Goal: Information Seeking & Learning: Understand process/instructions

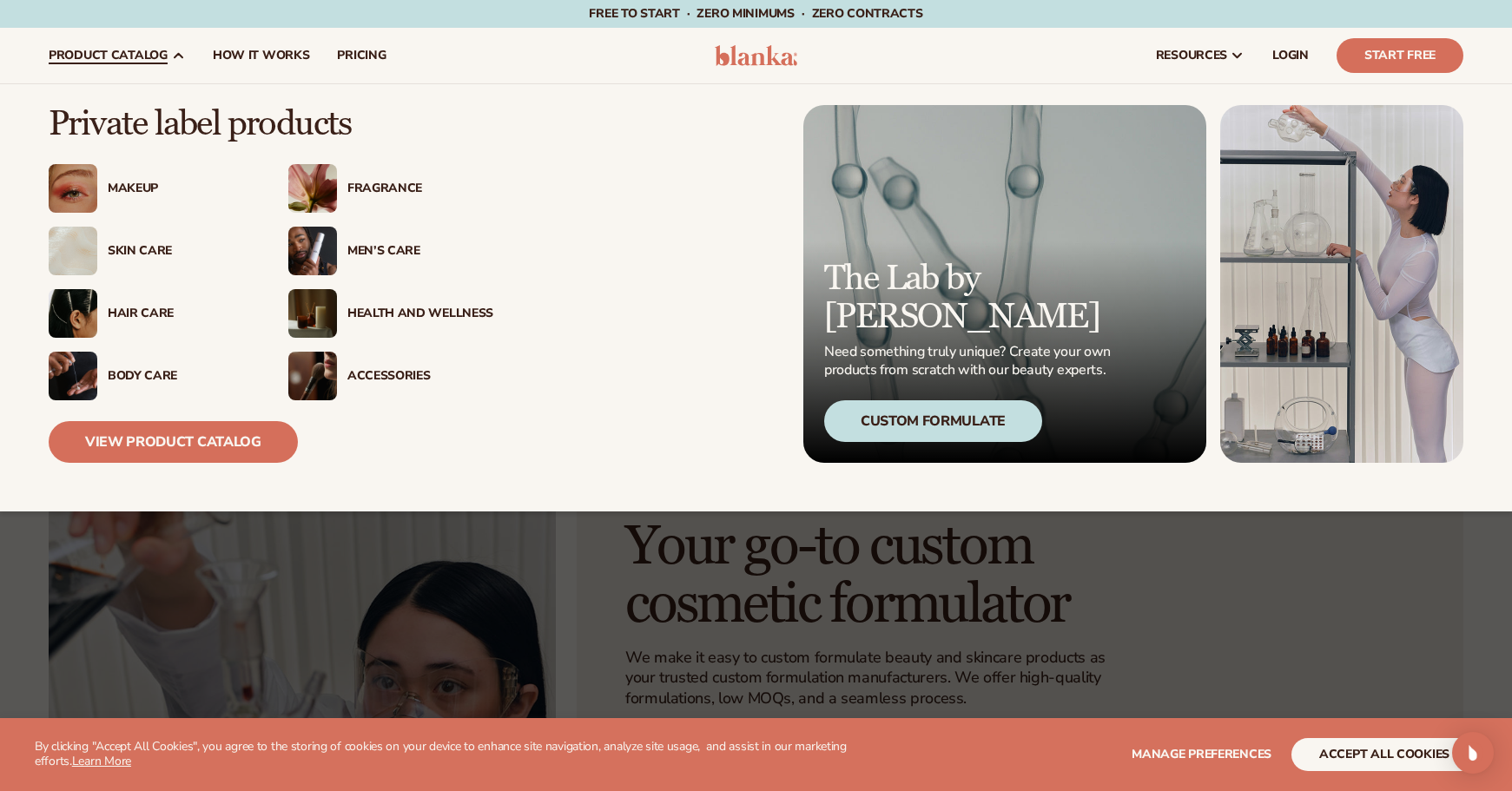
click at [153, 240] on div "Skin Care" at bounding box center [151, 251] width 205 height 49
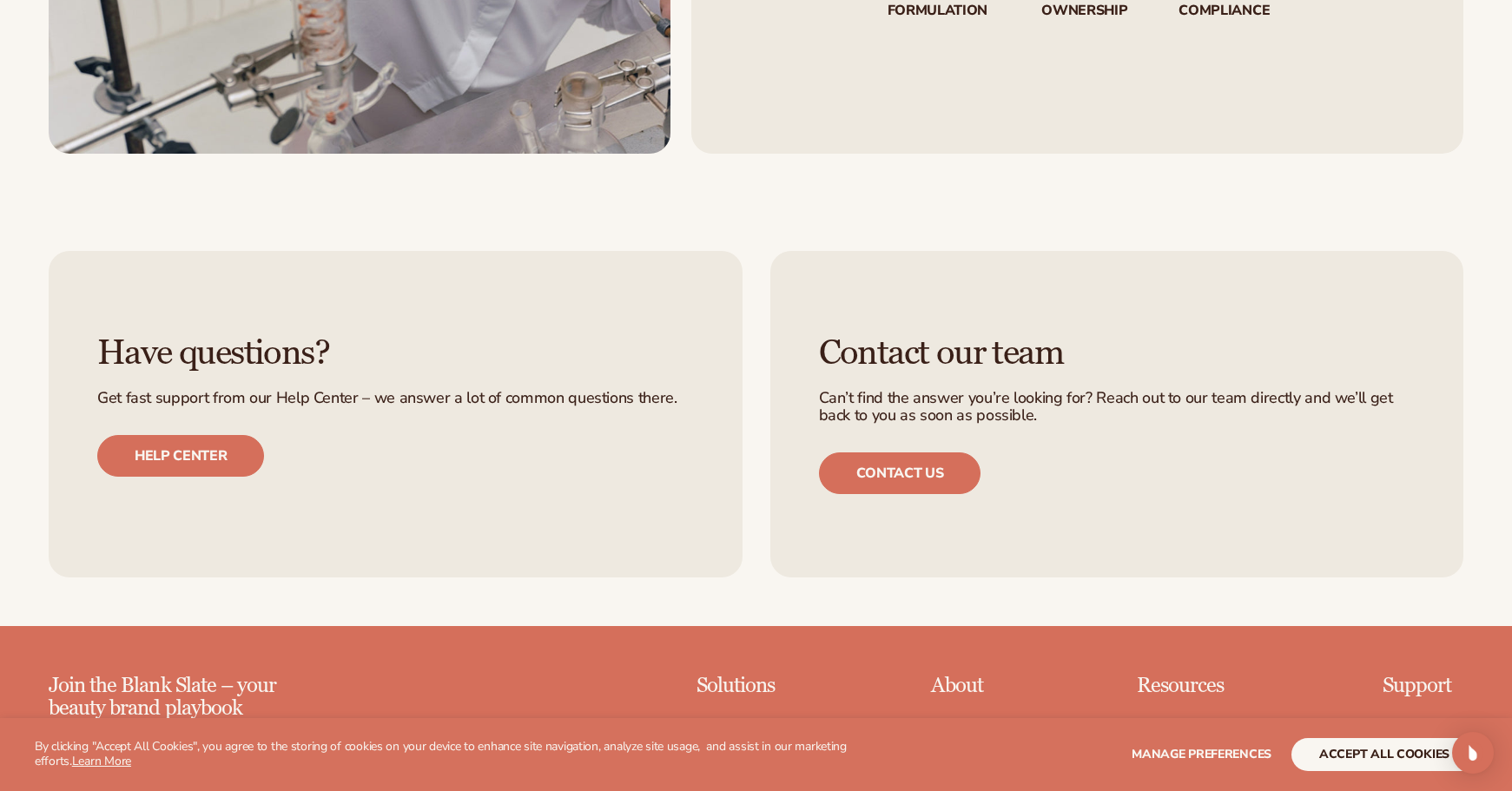
scroll to position [3120, 0]
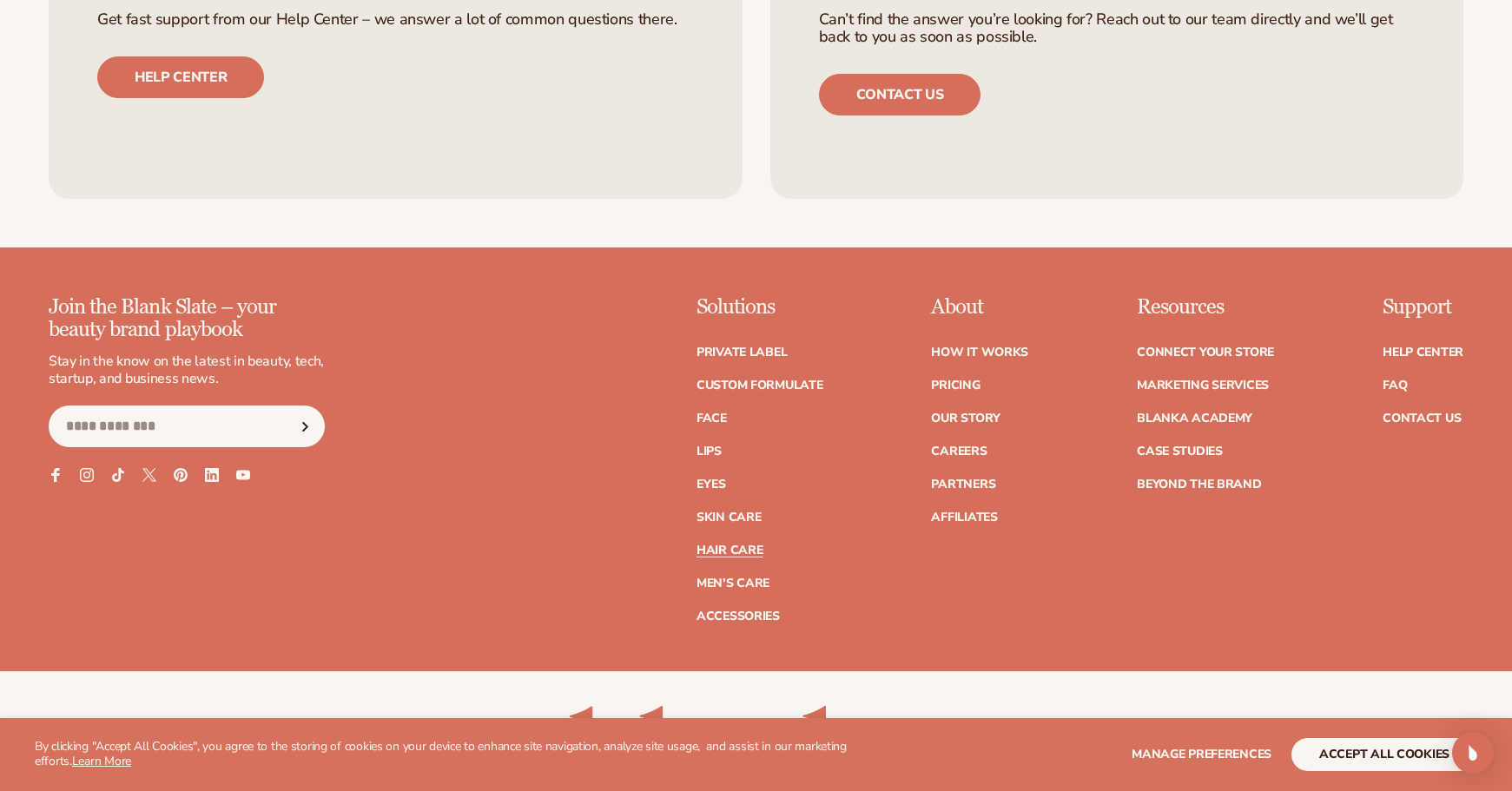
click at [720, 548] on link "Hair Care" at bounding box center [730, 550] width 66 height 12
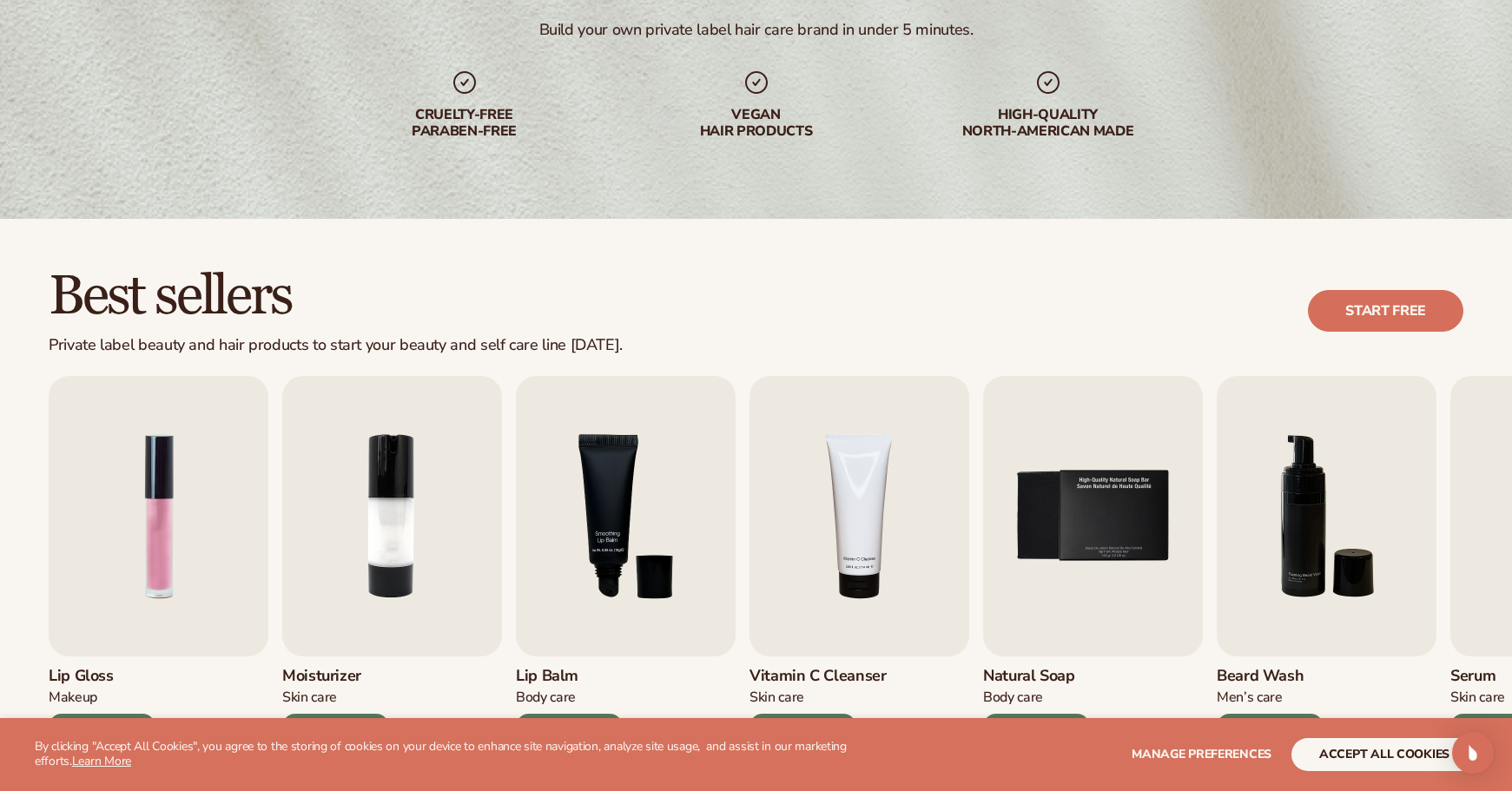
scroll to position [364, 0]
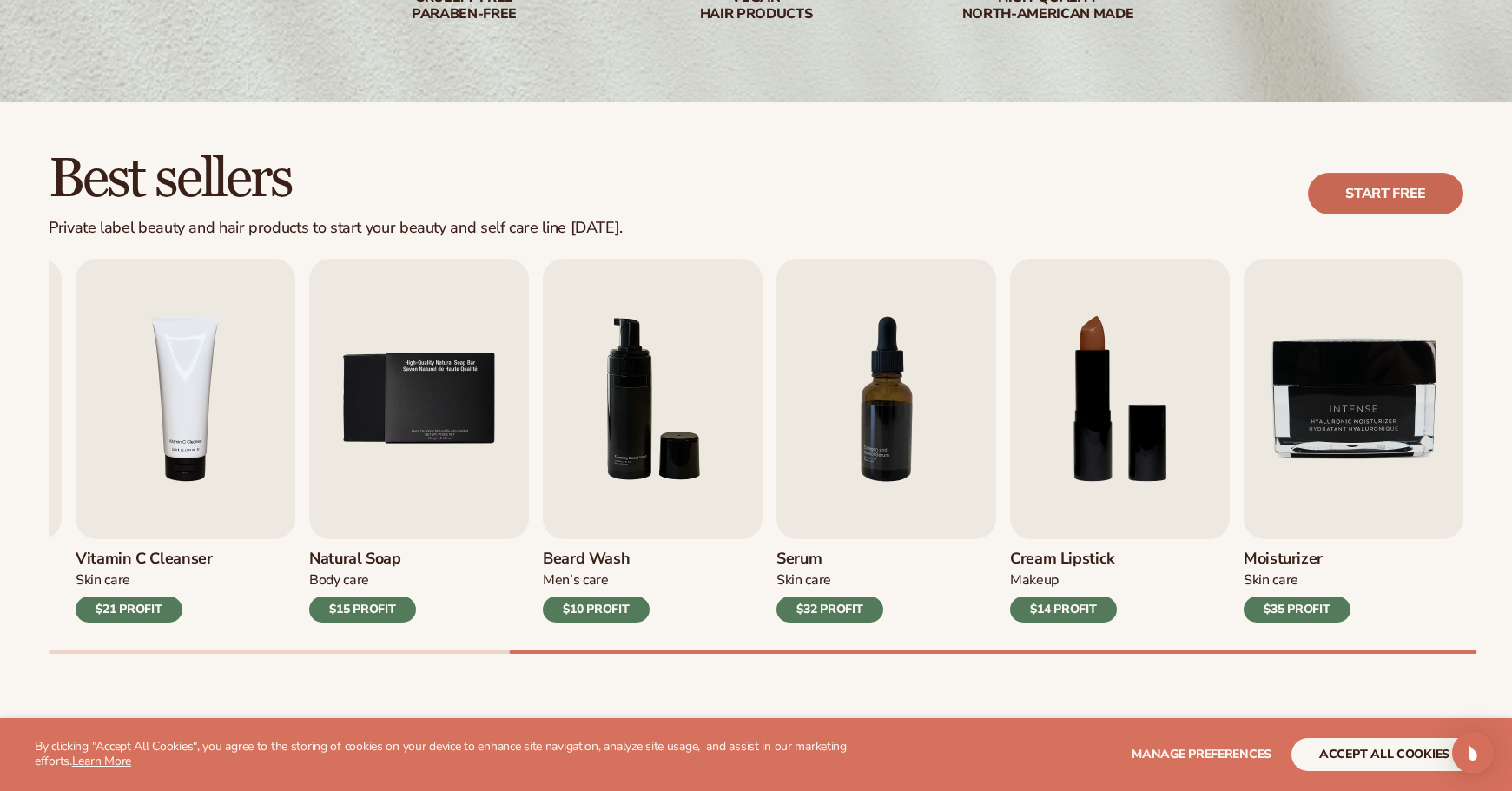
click at [1381, 187] on link "Start free" at bounding box center [1386, 194] width 155 height 42
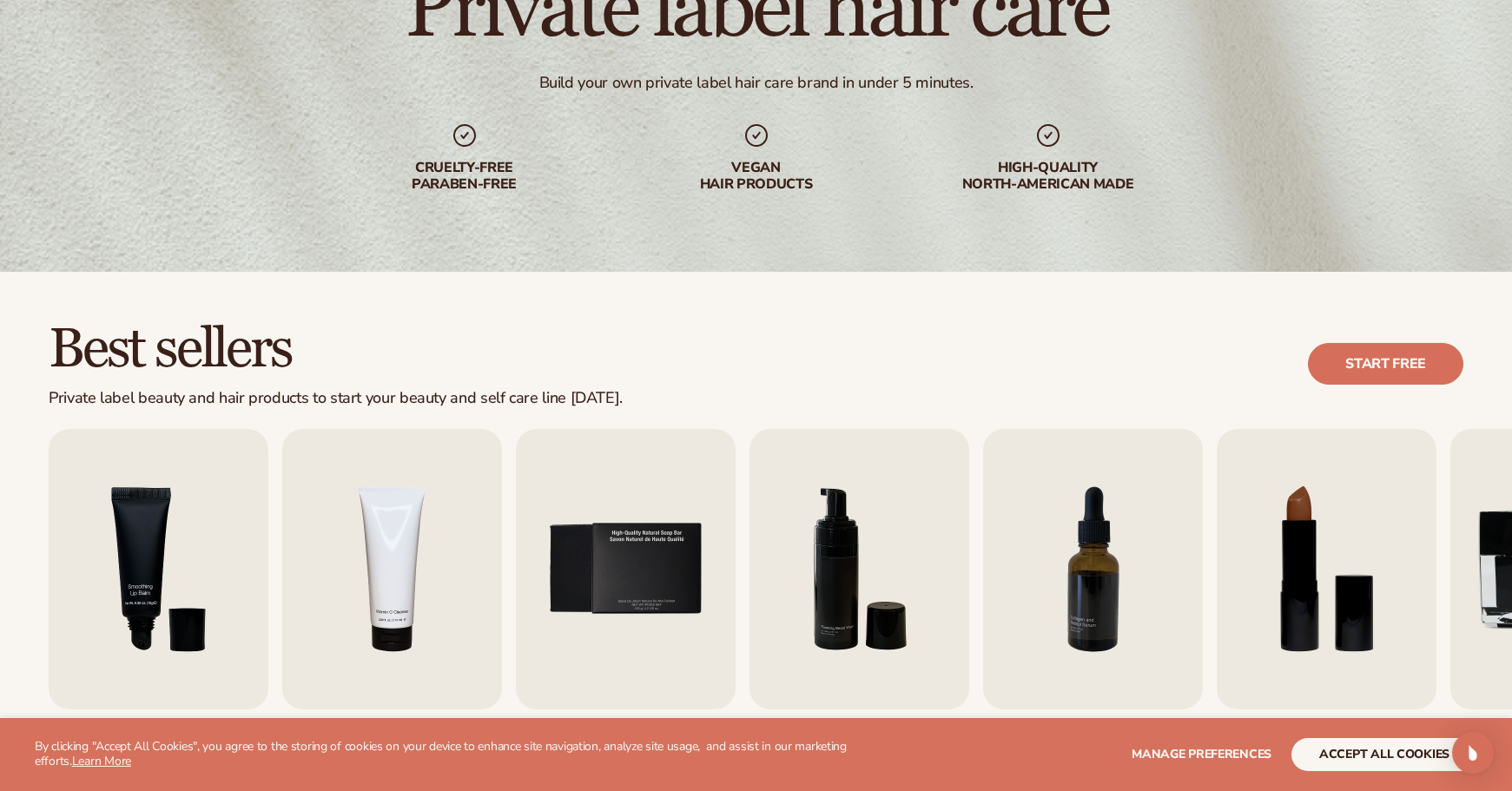
scroll to position [12, 0]
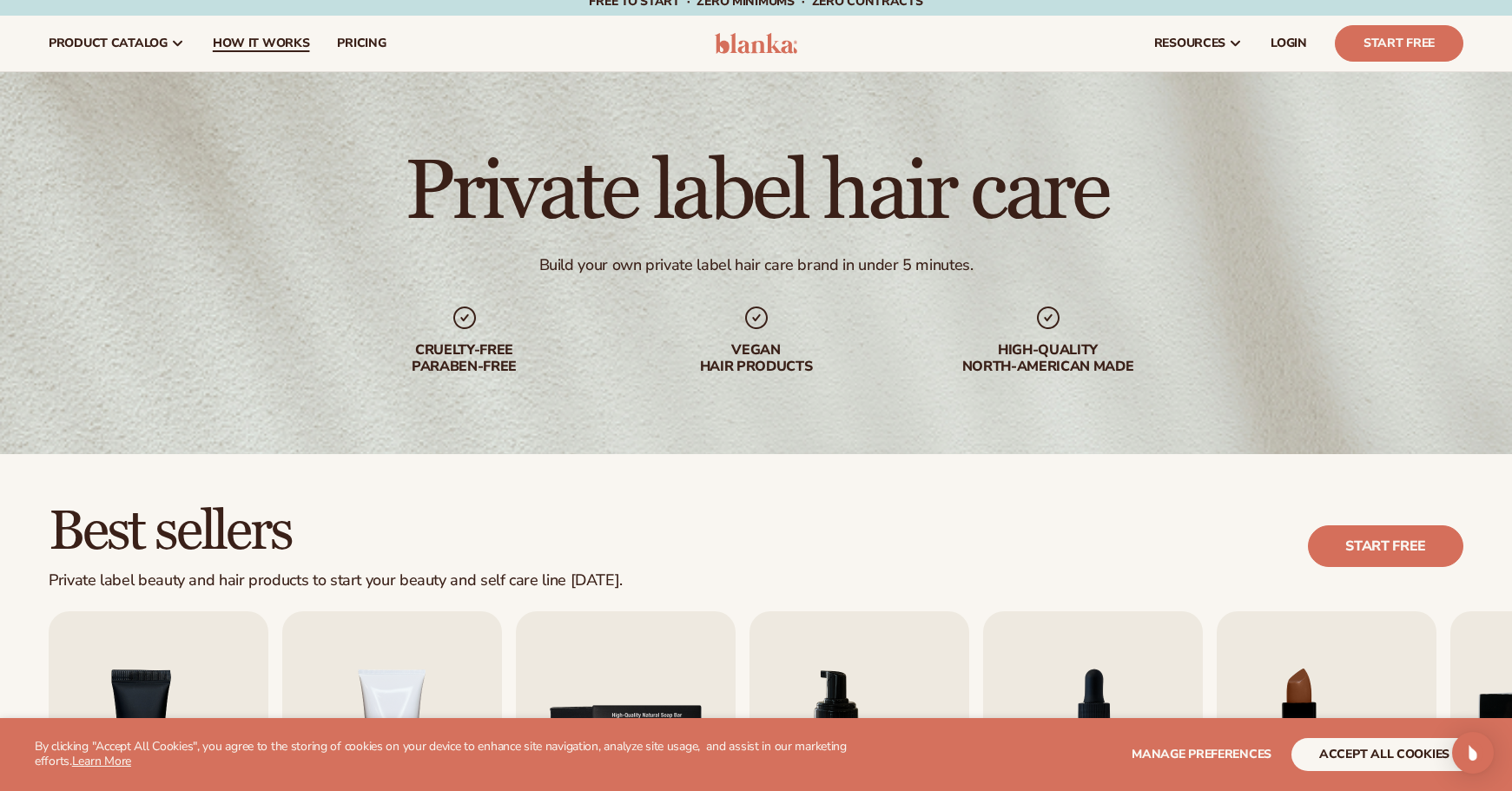
click at [263, 46] on span "How It Works" at bounding box center [262, 44] width 98 height 14
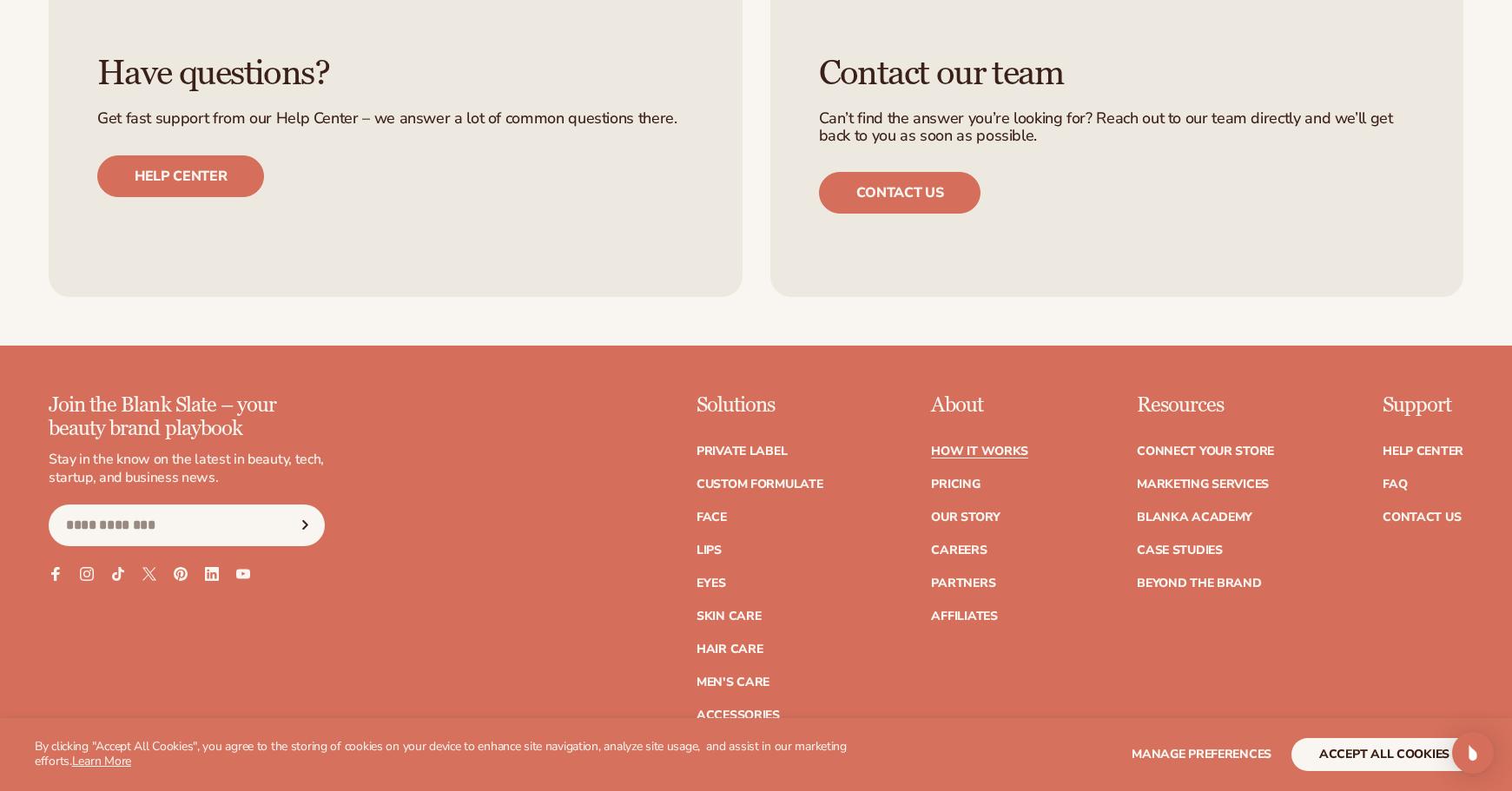
scroll to position [4117, 0]
